Goal: Information Seeking & Learning: Learn about a topic

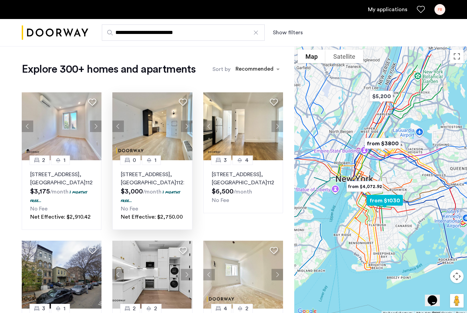
click at [135, 179] on p "[STREET_ADDRESS]" at bounding box center [152, 179] width 63 height 16
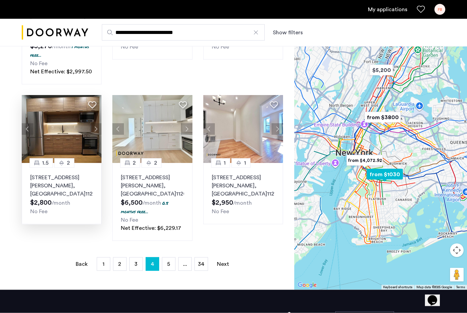
scroll to position [443, 0]
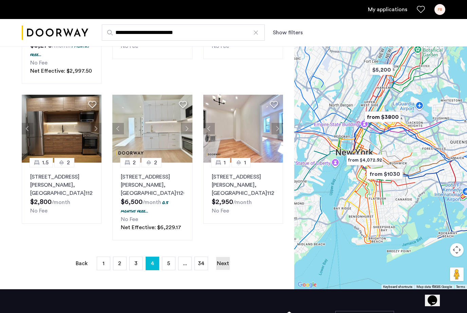
click at [223, 260] on link "Next page" at bounding box center [223, 263] width 14 height 13
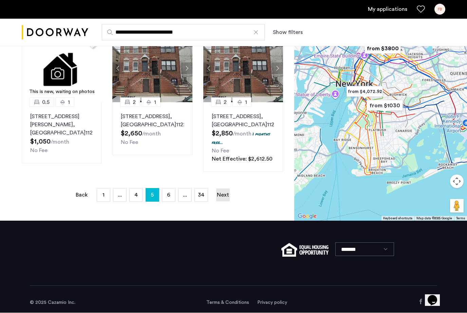
click at [224, 202] on link "Next page" at bounding box center [223, 195] width 14 height 13
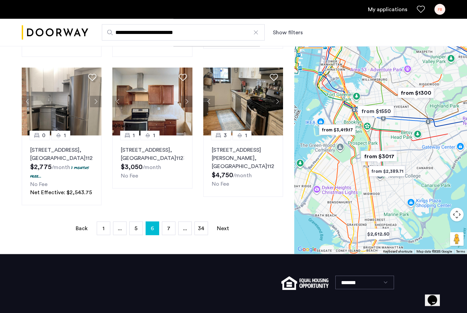
scroll to position [445, 0]
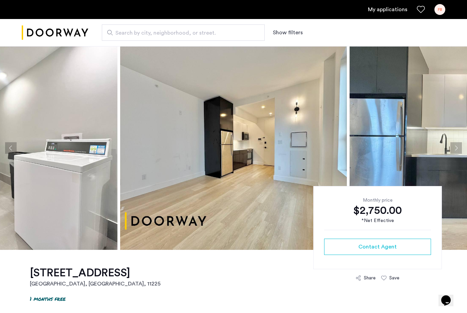
click at [461, 150] on button "Next apartment" at bounding box center [457, 148] width 12 height 12
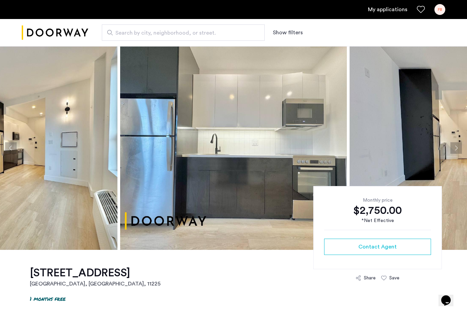
click at [460, 149] on button "Next apartment" at bounding box center [457, 148] width 12 height 12
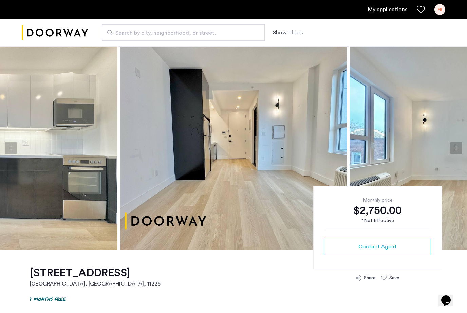
click at [461, 151] on button "Next apartment" at bounding box center [457, 148] width 12 height 12
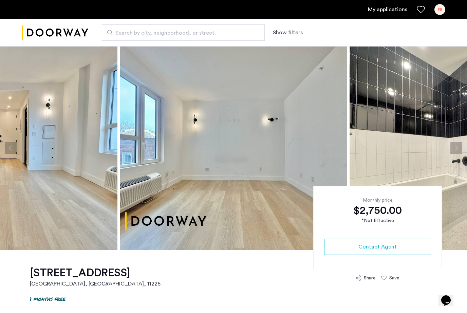
click at [461, 152] on button "Next apartment" at bounding box center [457, 148] width 12 height 12
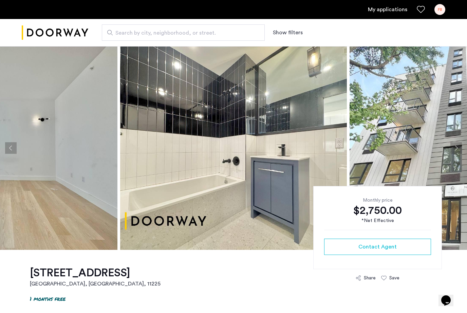
click at [457, 151] on button "Next apartment" at bounding box center [457, 148] width 12 height 12
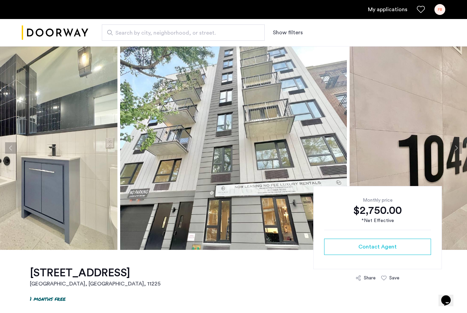
click at [457, 152] on button "Next apartment" at bounding box center [457, 148] width 12 height 12
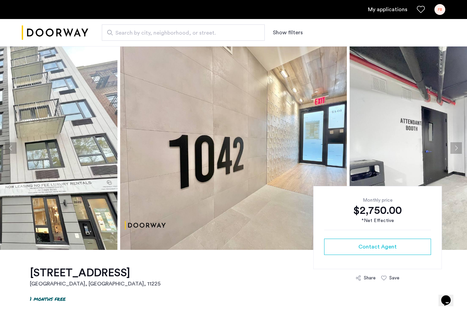
click at [457, 152] on button "Next apartment" at bounding box center [457, 148] width 12 height 12
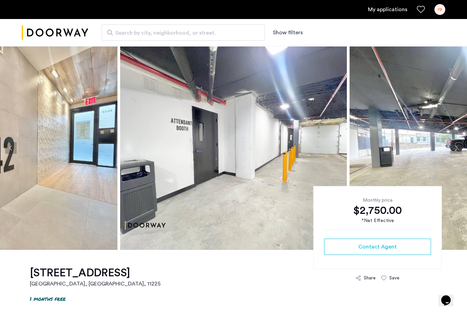
click at [457, 152] on button "Next apartment" at bounding box center [457, 148] width 12 height 12
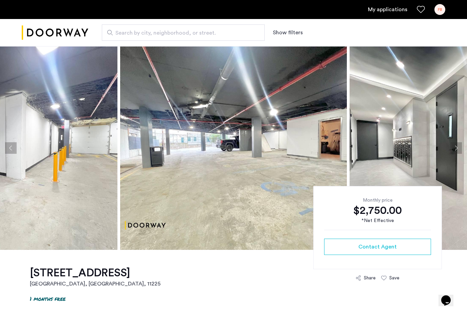
click at [457, 152] on button "Next apartment" at bounding box center [457, 148] width 12 height 12
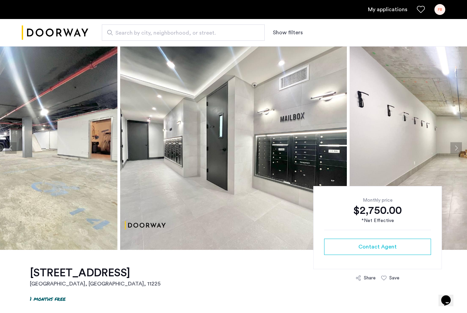
click at [457, 152] on button "Next apartment" at bounding box center [457, 148] width 12 height 12
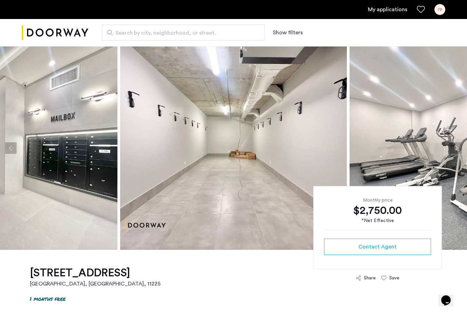
click at [457, 152] on button "Next apartment" at bounding box center [457, 148] width 12 height 12
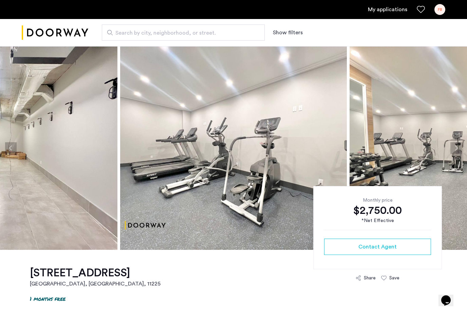
click at [457, 152] on button "Next apartment" at bounding box center [457, 148] width 12 height 12
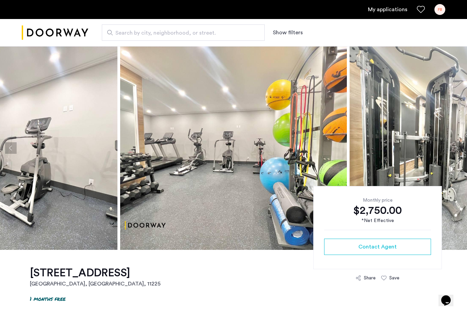
click at [457, 152] on button "Next apartment" at bounding box center [457, 148] width 12 height 12
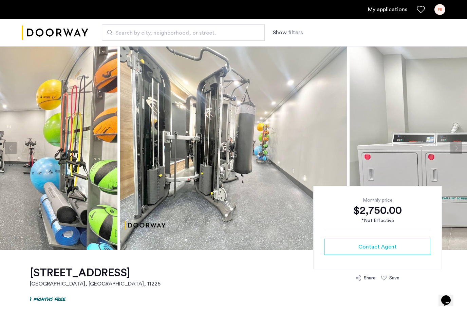
click at [457, 152] on button "Next apartment" at bounding box center [457, 148] width 12 height 12
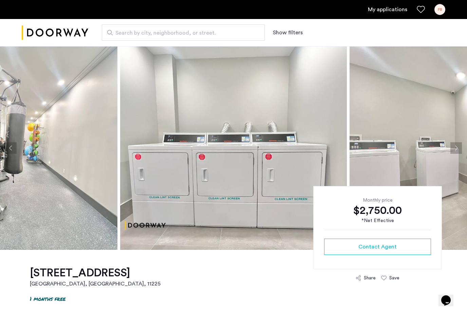
click at [457, 152] on button "Next apartment" at bounding box center [457, 148] width 12 height 12
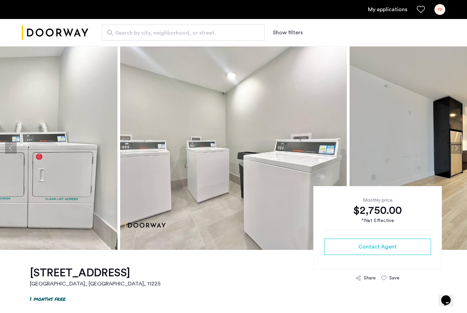
click at [457, 152] on button "Next apartment" at bounding box center [457, 148] width 12 height 12
